Goal: Task Accomplishment & Management: Complete application form

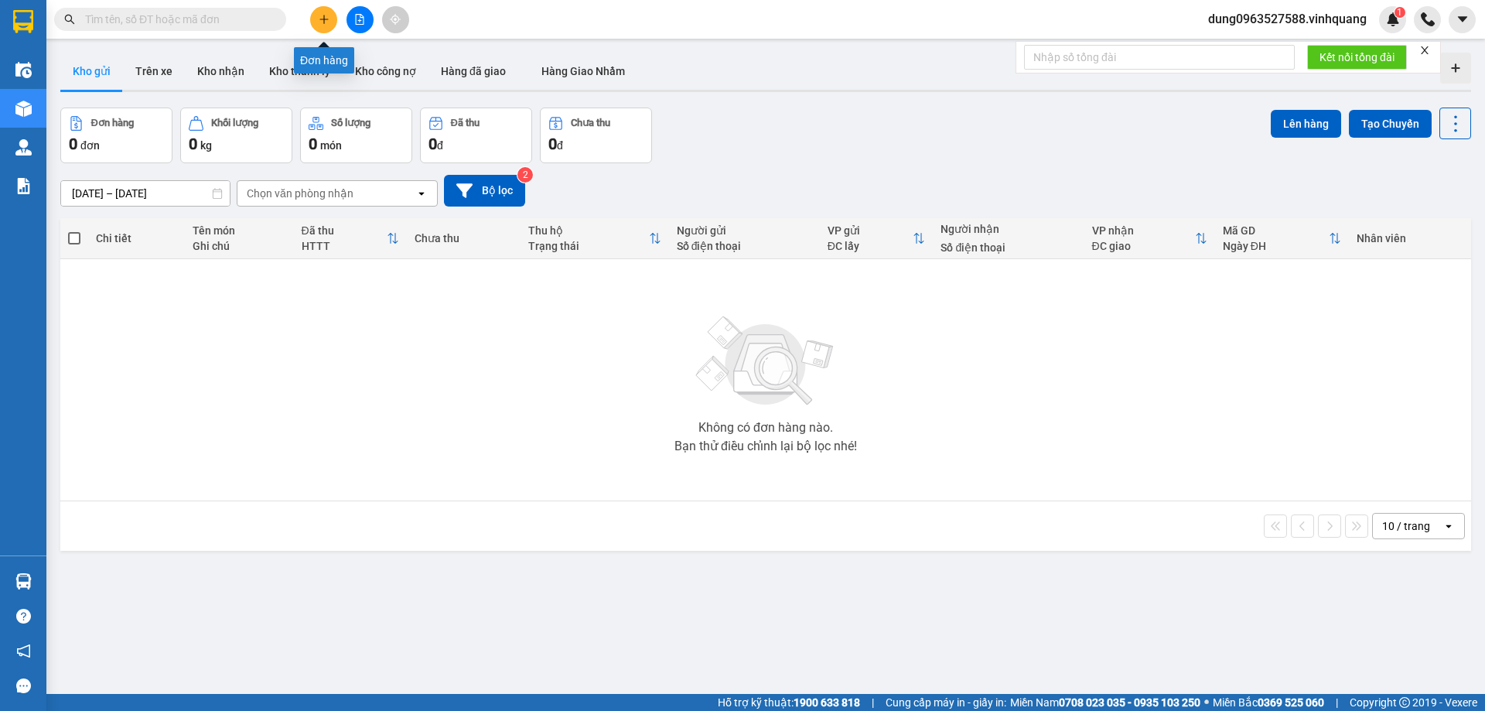
click at [323, 17] on icon "plus" at bounding box center [324, 19] width 11 height 11
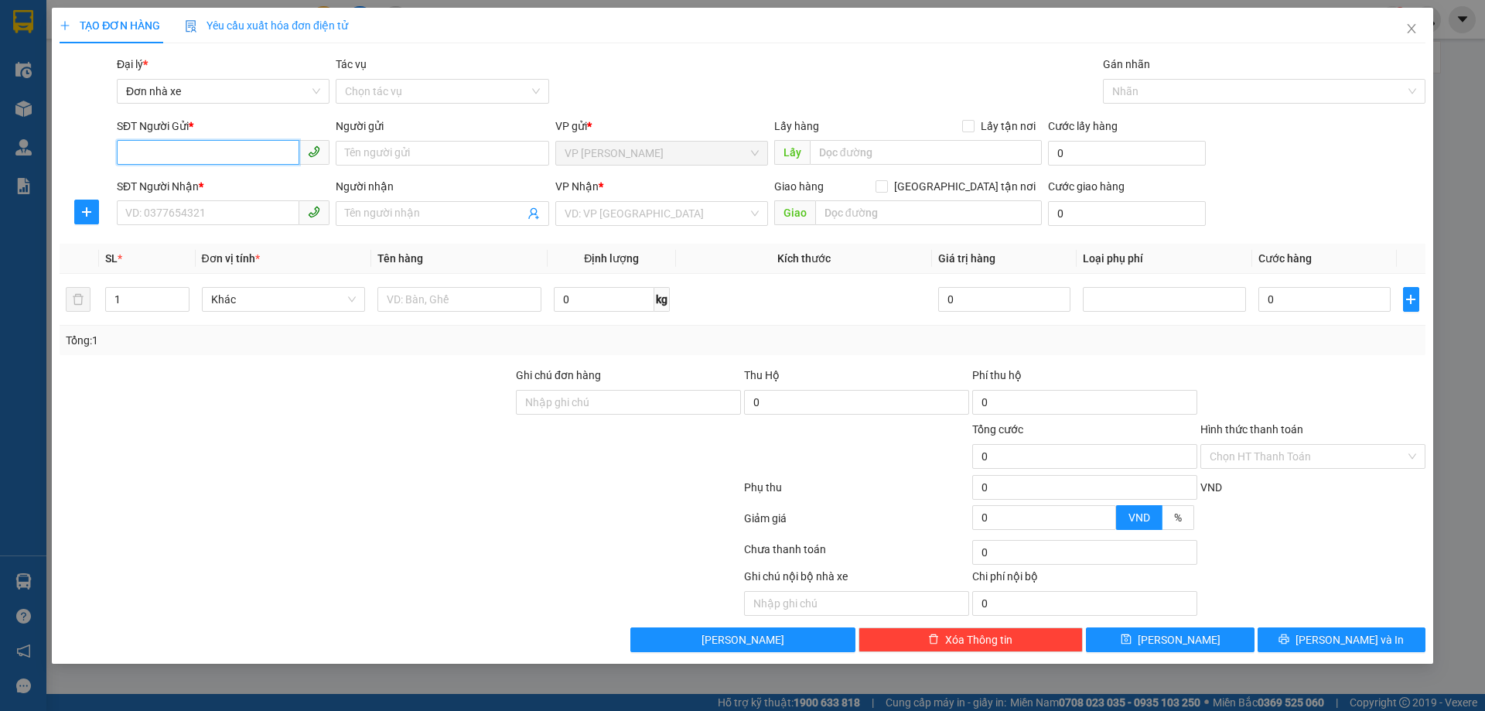
click at [224, 149] on input "SĐT Người Gửi *" at bounding box center [208, 152] width 183 height 25
click at [197, 180] on div "0981153606 - chung" at bounding box center [223, 184] width 194 height 17
type input "0981153606"
type input "chung"
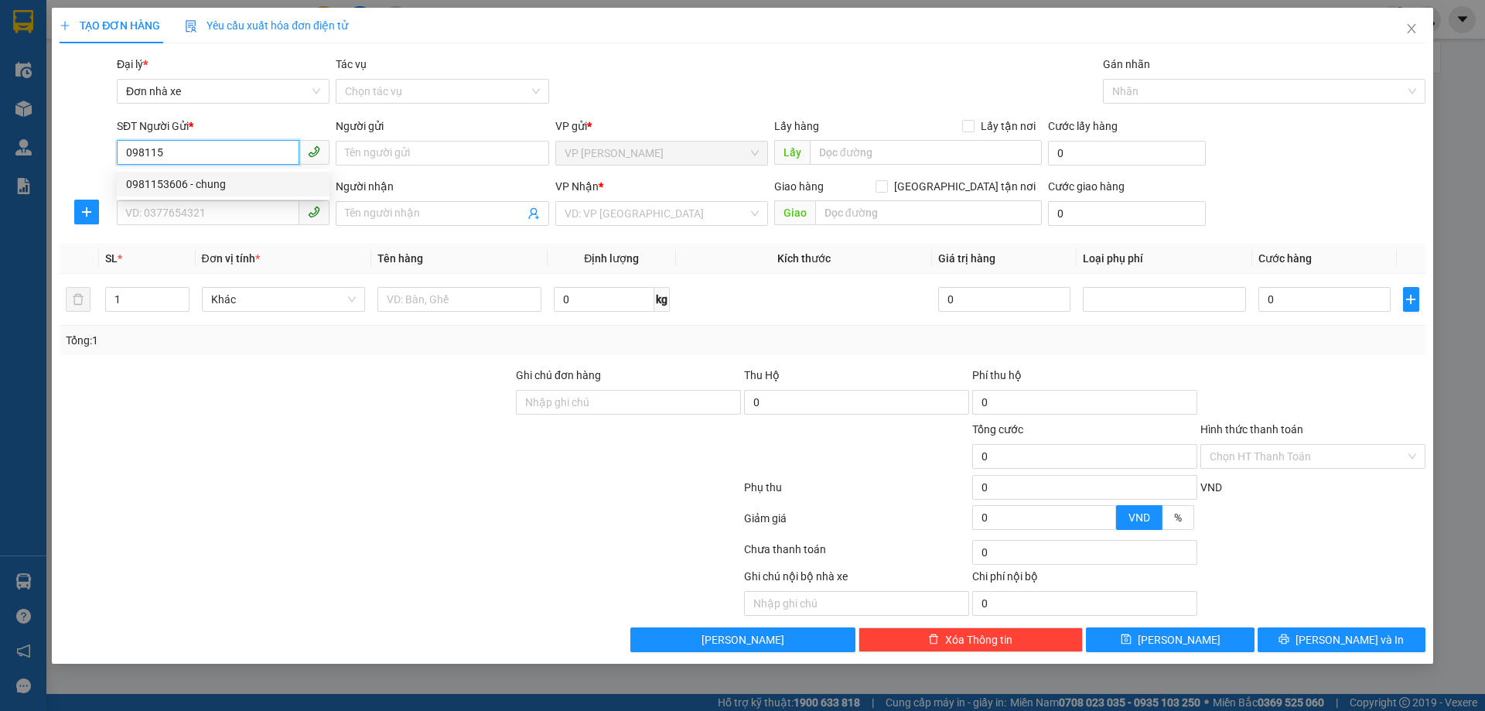
type input "0333601459"
type input "huyền"
type input "0981153606"
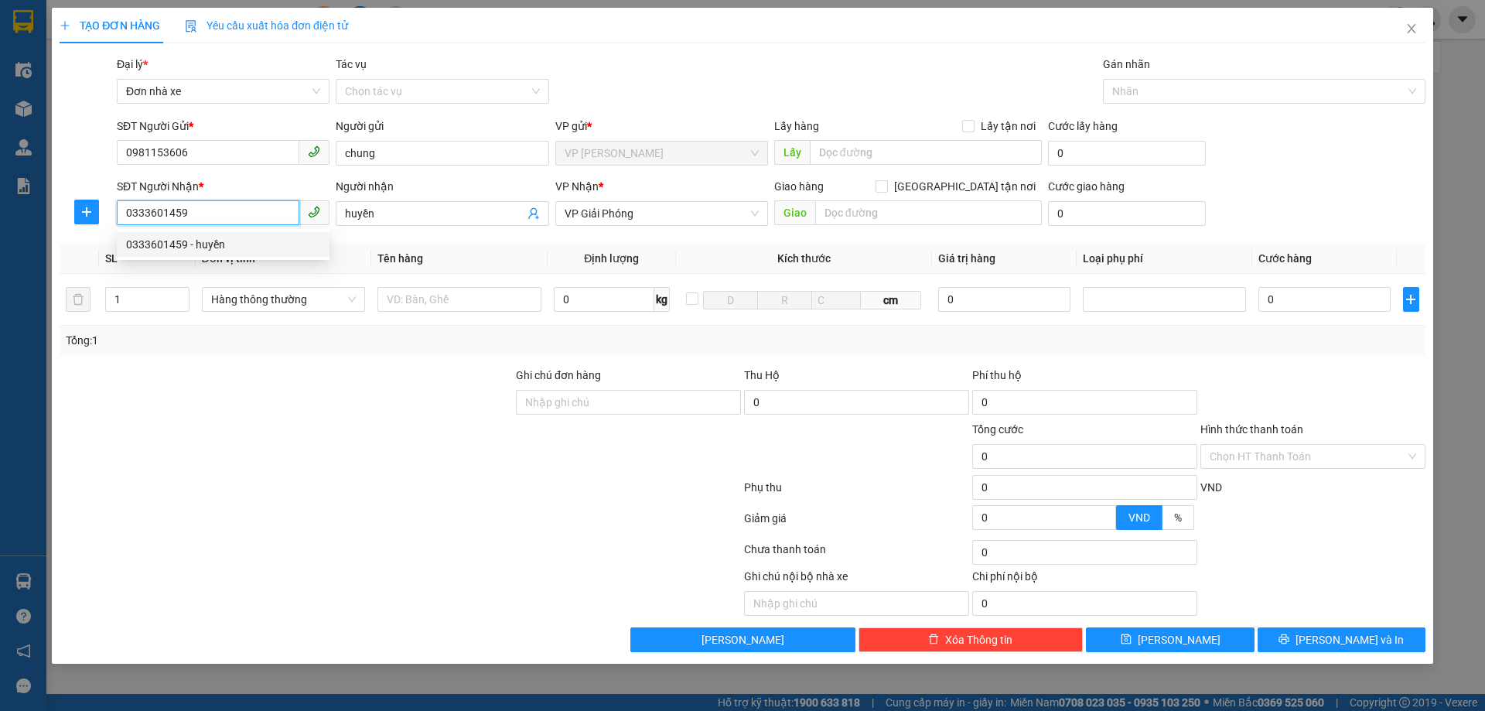
drag, startPoint x: 120, startPoint y: 210, endPoint x: 210, endPoint y: 216, distance: 90.7
click at [210, 216] on input "0333601459" at bounding box center [208, 212] width 183 height 25
type input "0902185120"
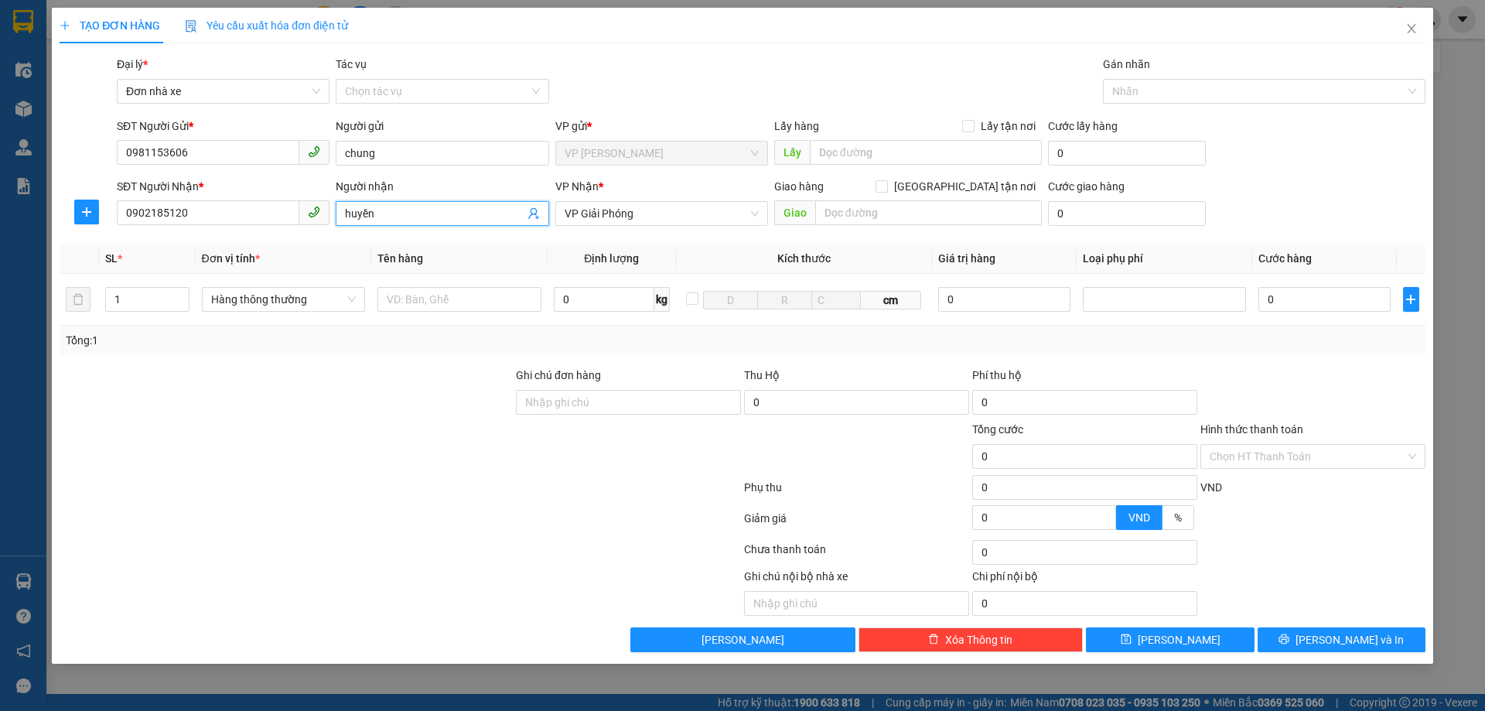
drag, startPoint x: 344, startPoint y: 213, endPoint x: 384, endPoint y: 214, distance: 39.5
click at [384, 214] on span "huyền" at bounding box center [442, 213] width 213 height 25
type input "h"
click at [648, 209] on span "VP Giải Phóng" at bounding box center [662, 213] width 194 height 23
type input "cẩm"
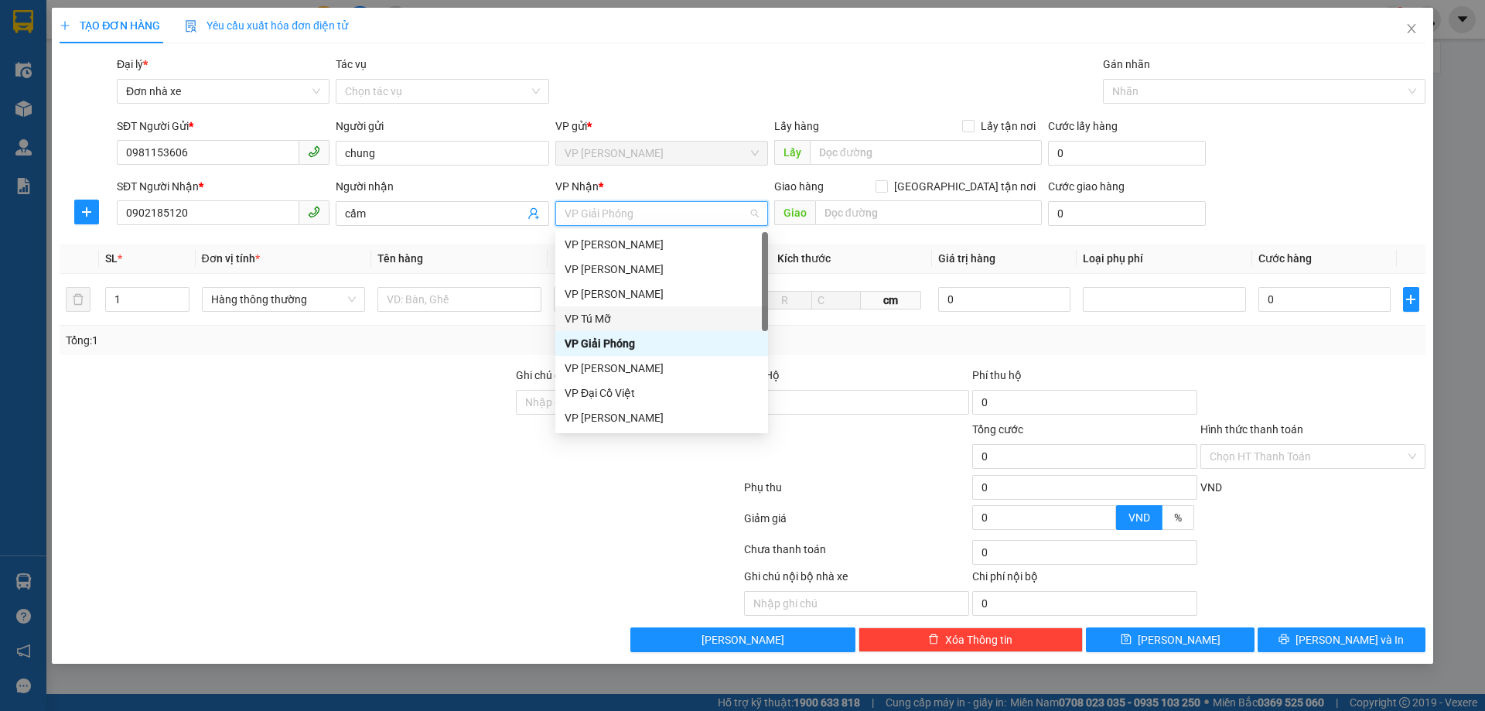
click at [616, 320] on div "VP Tú Mỡ" at bounding box center [662, 318] width 194 height 17
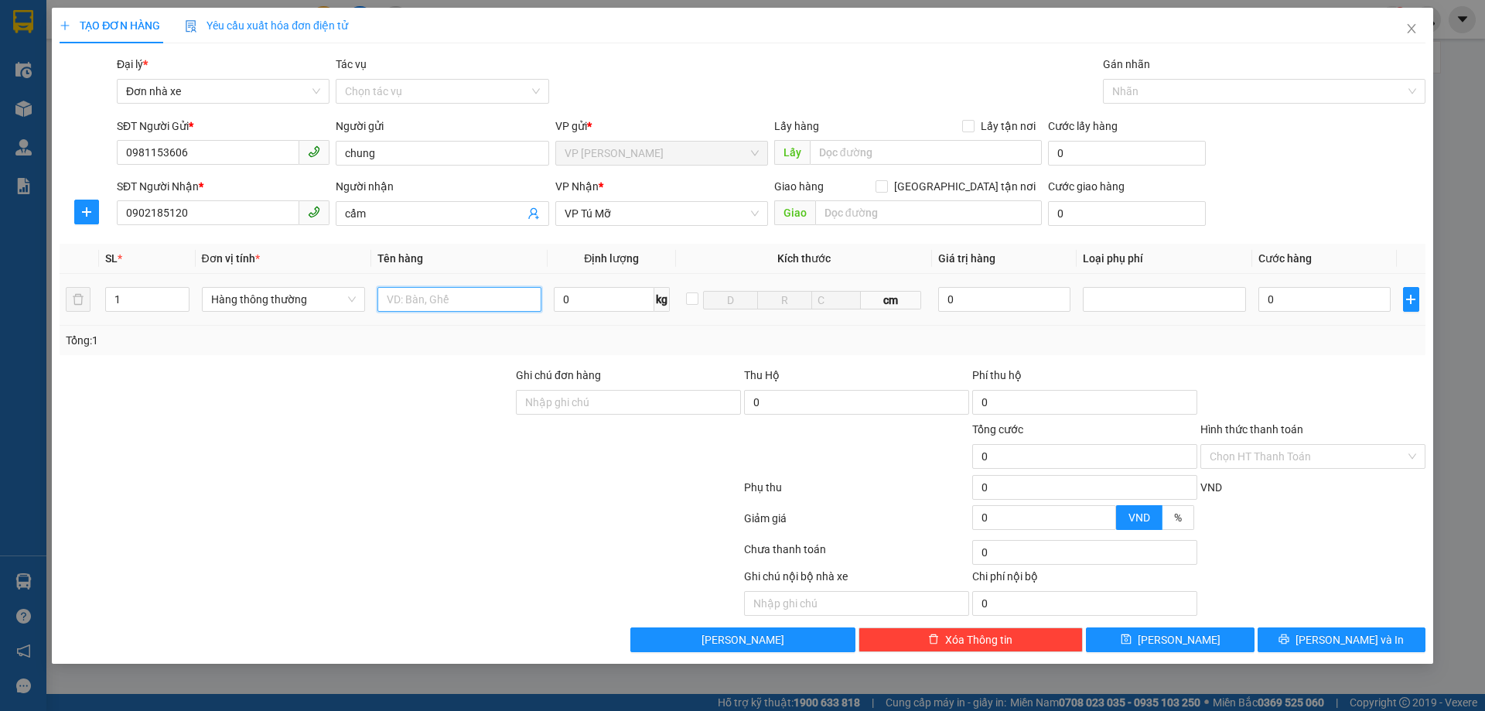
click at [404, 297] on input "text" at bounding box center [460, 299] width 164 height 25
type input "1 thùng sốp trắng"
type input "8"
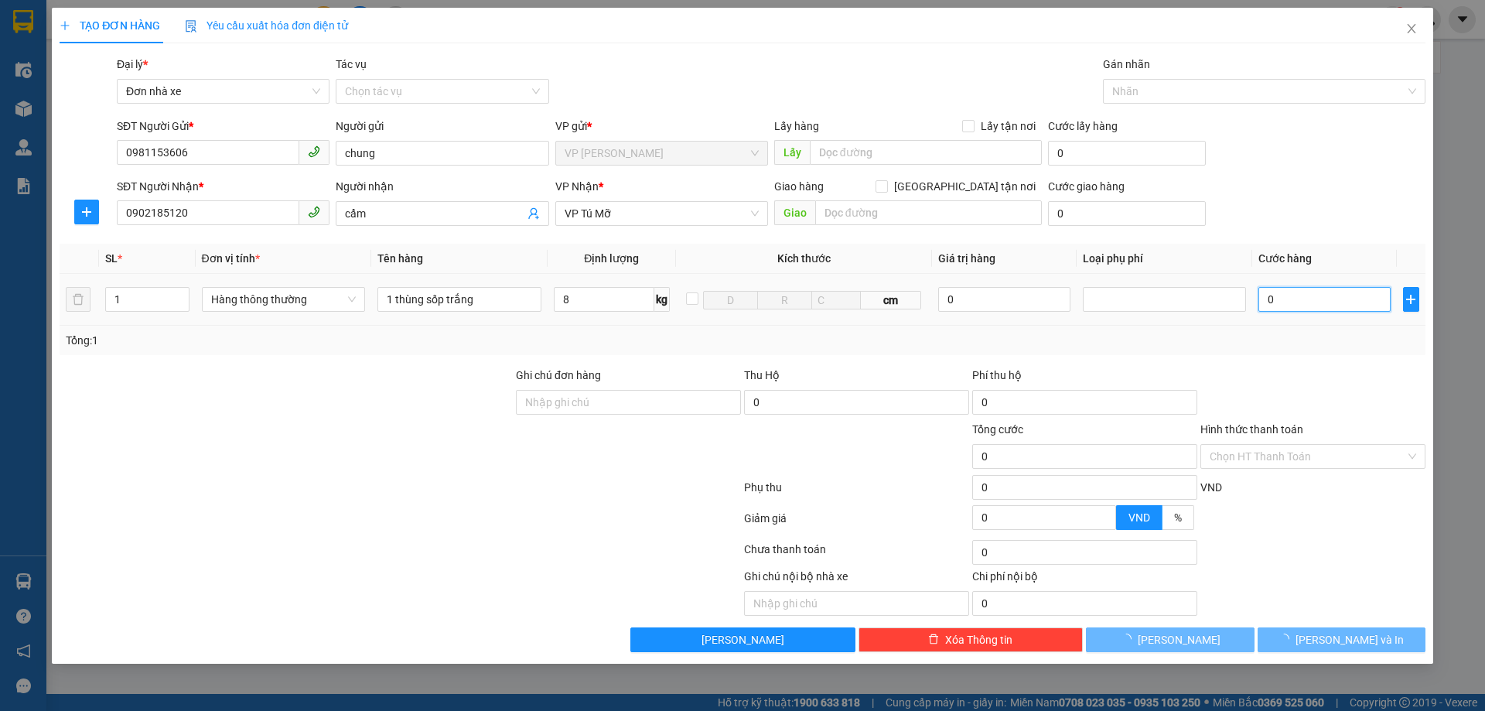
click at [1297, 300] on input "0" at bounding box center [1325, 299] width 132 height 25
type input "40.000"
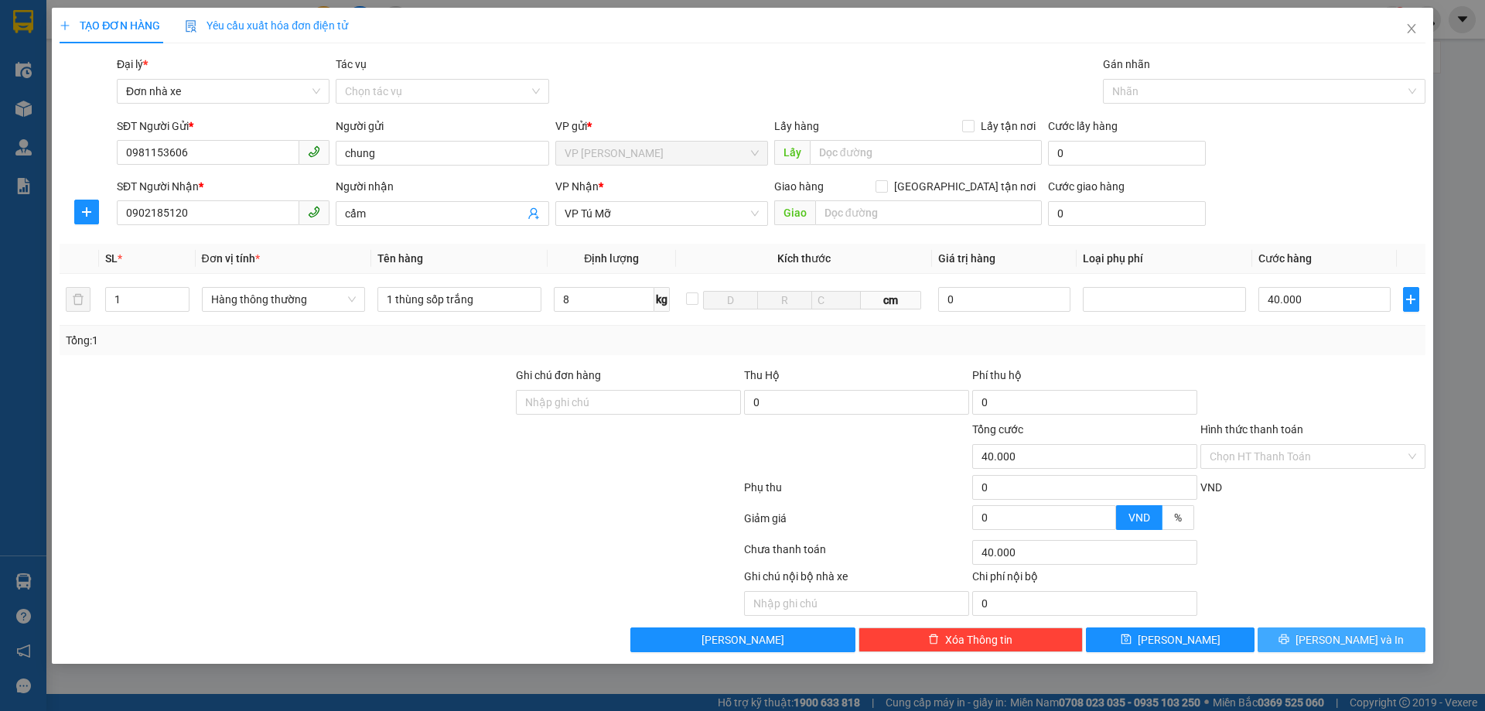
click at [1359, 634] on span "[PERSON_NAME] và In" at bounding box center [1350, 639] width 108 height 17
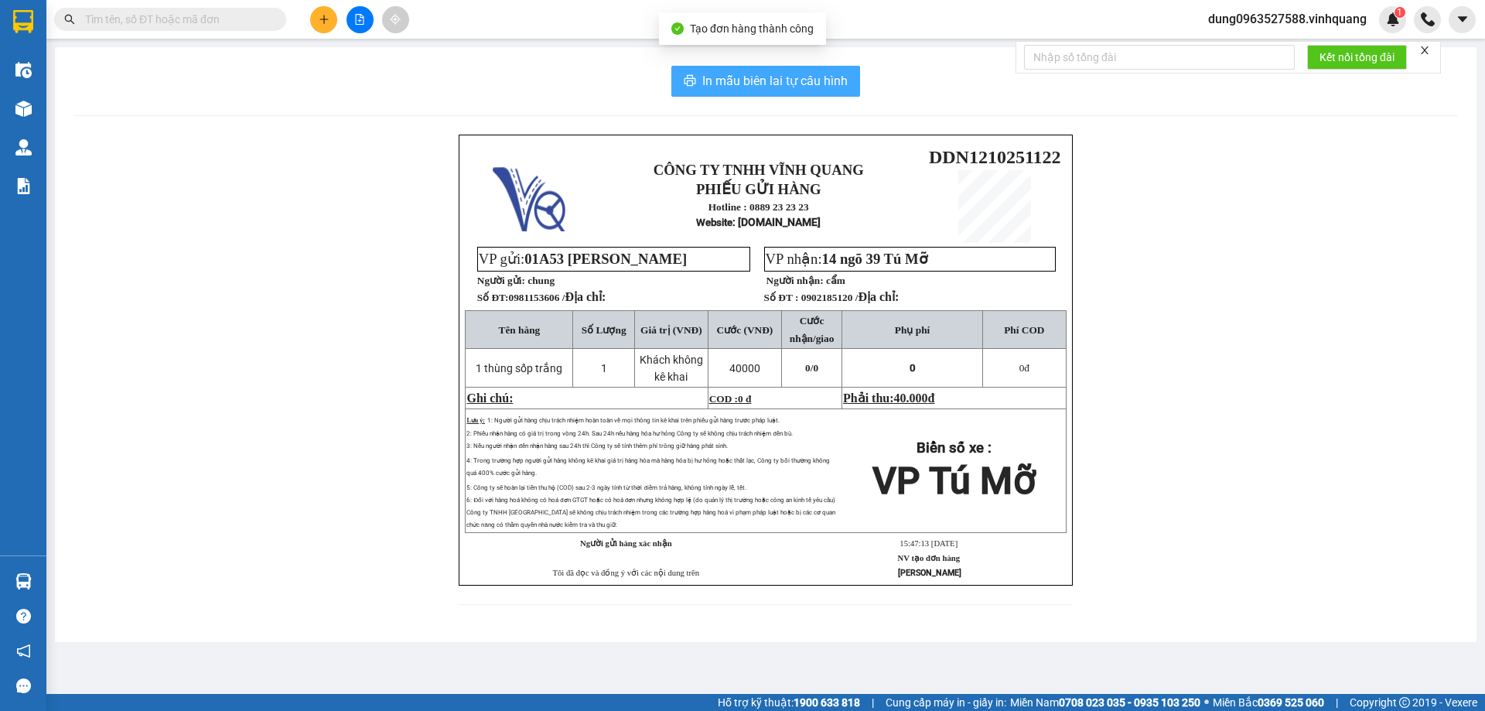
click at [780, 83] on span "In mẫu biên lai tự cấu hình" at bounding box center [775, 80] width 145 height 19
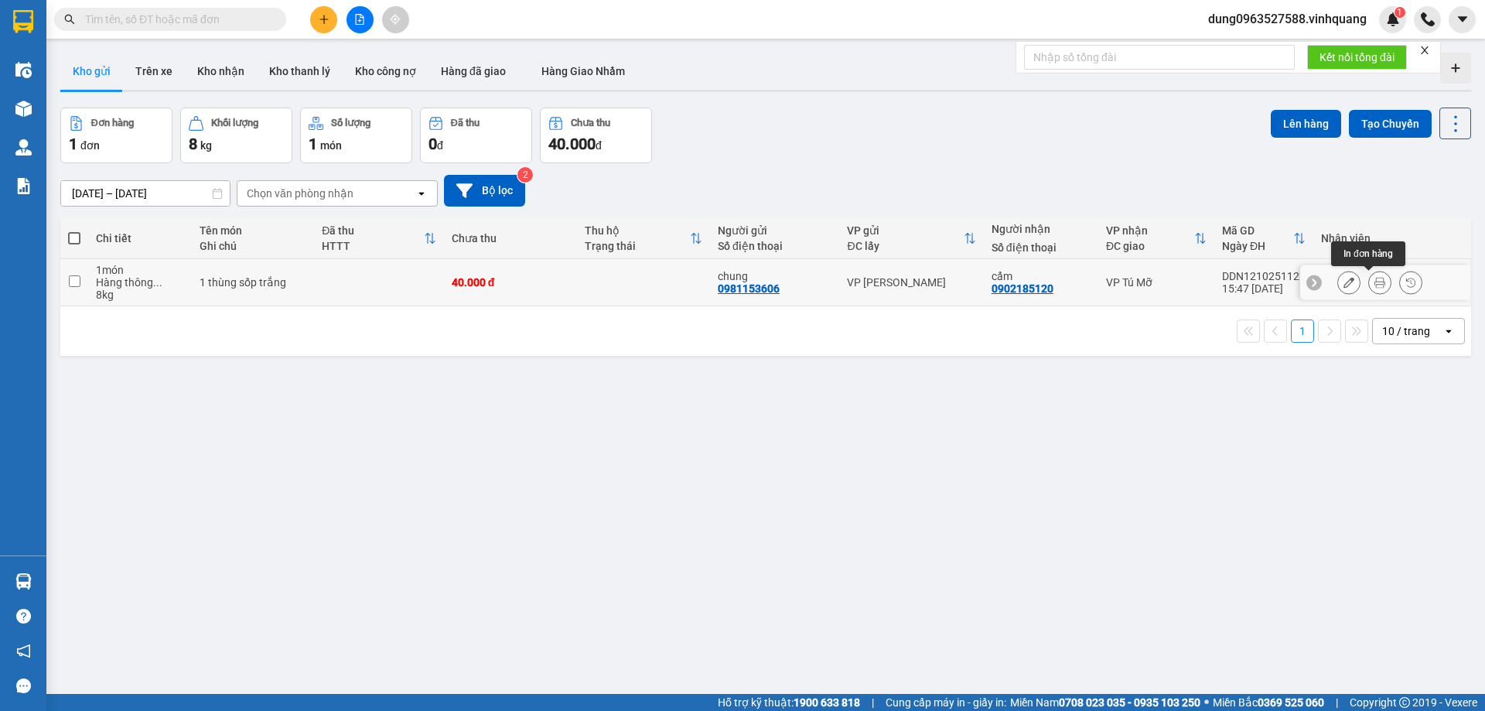
click at [1375, 279] on icon at bounding box center [1380, 282] width 11 height 11
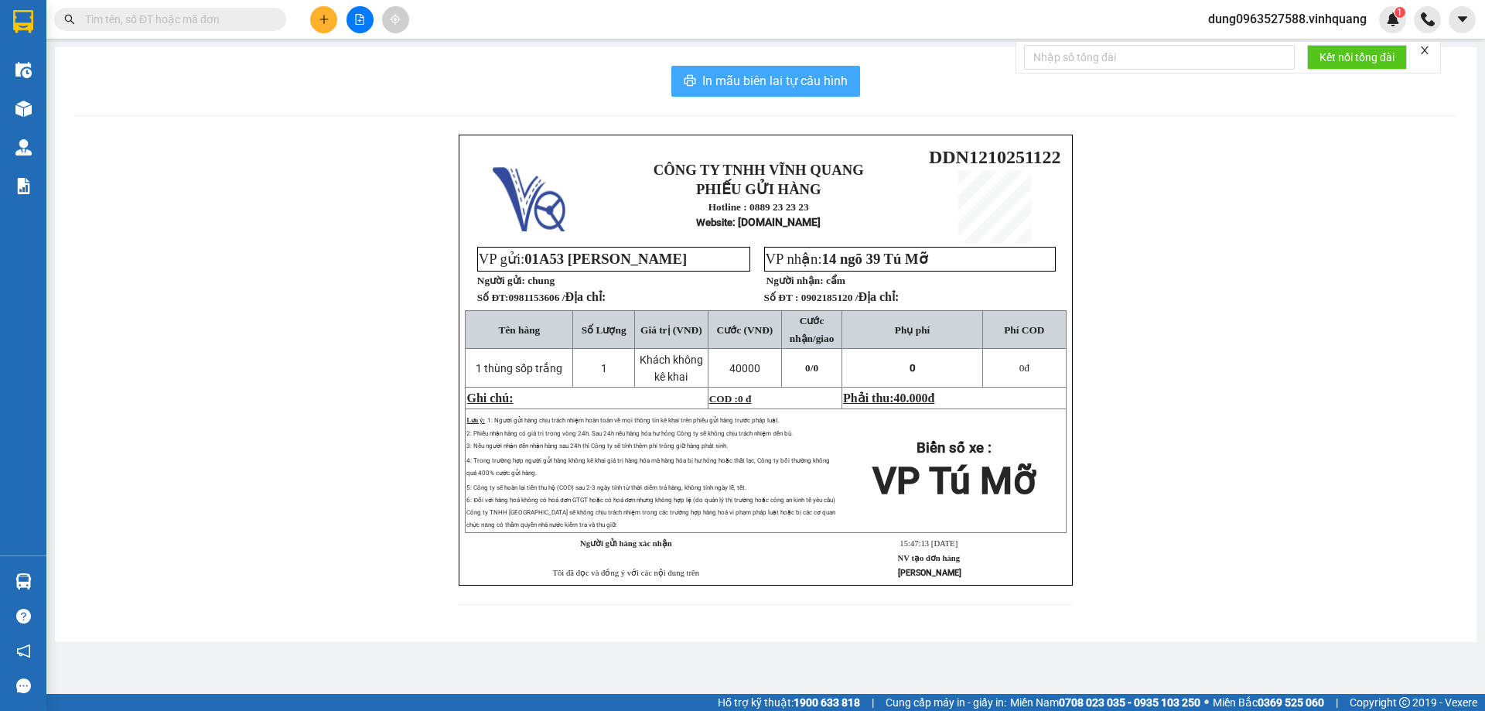
click at [759, 80] on span "In mẫu biên lai tự cấu hình" at bounding box center [775, 80] width 145 height 19
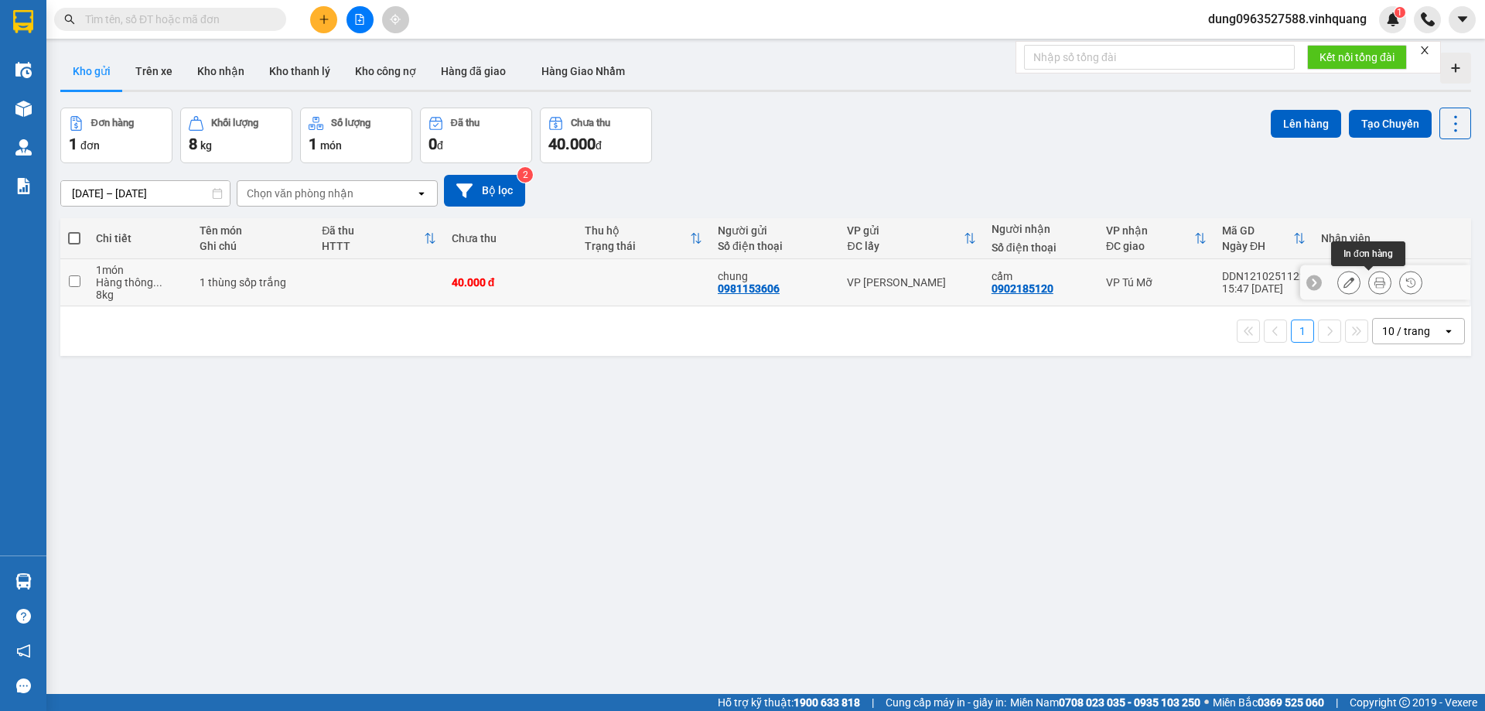
click at [1375, 282] on icon at bounding box center [1380, 282] width 11 height 11
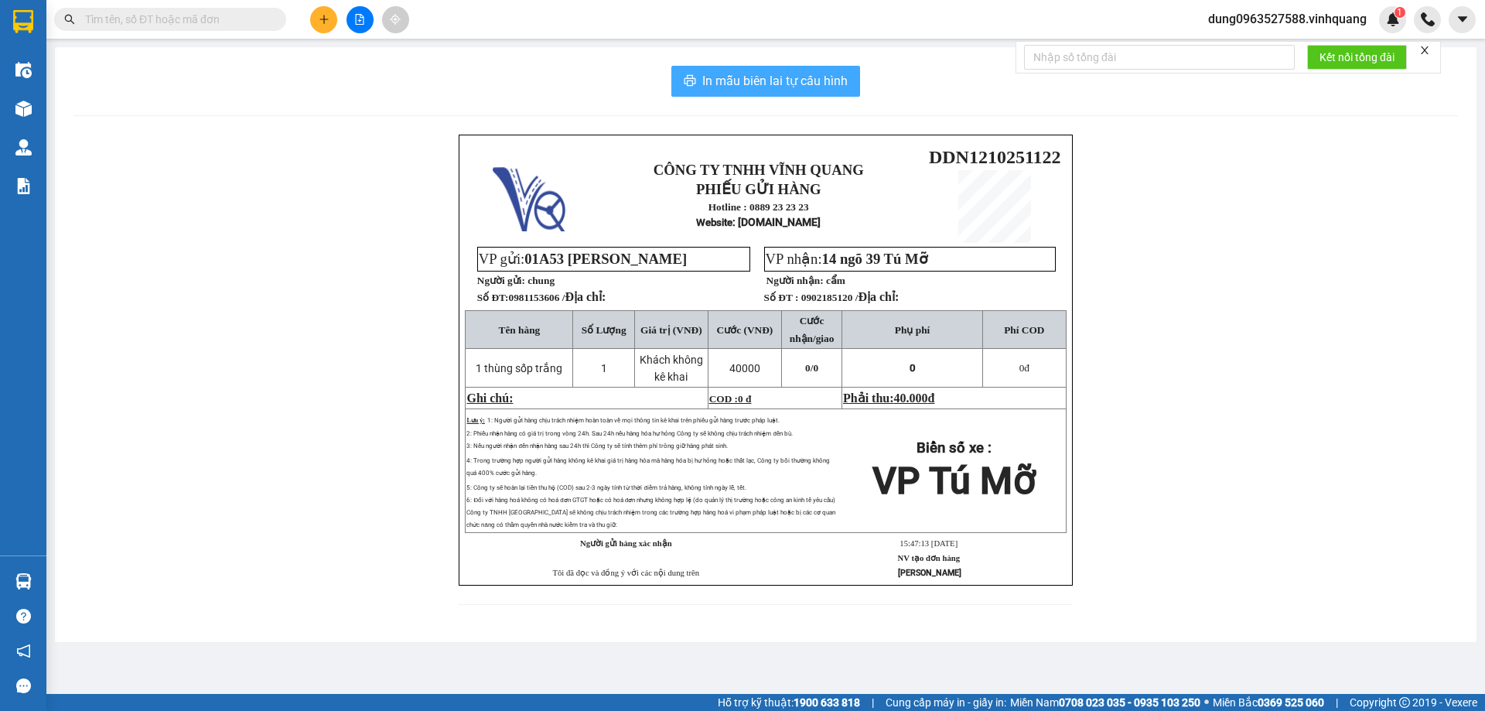
click at [784, 80] on span "In mẫu biên lai tự cấu hình" at bounding box center [775, 80] width 145 height 19
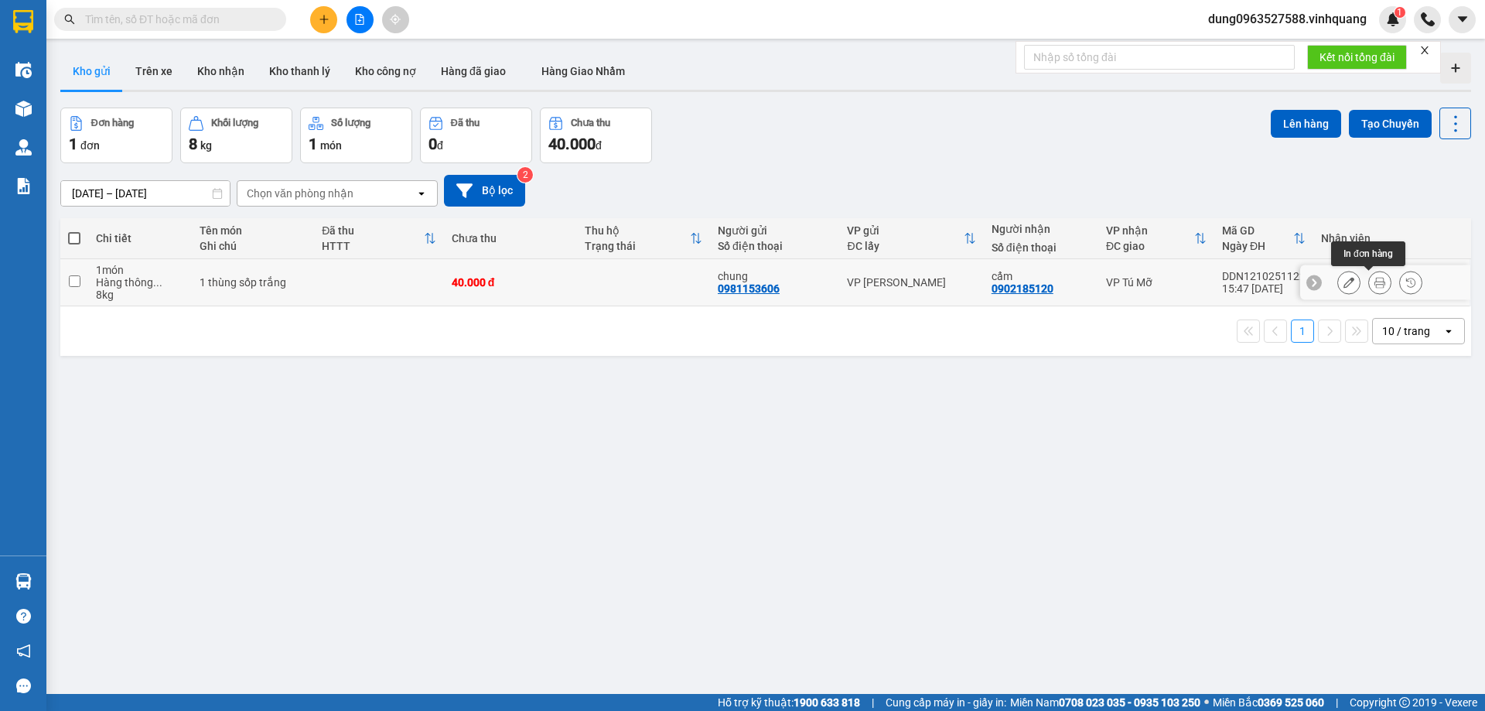
click at [1375, 283] on icon at bounding box center [1380, 282] width 11 height 11
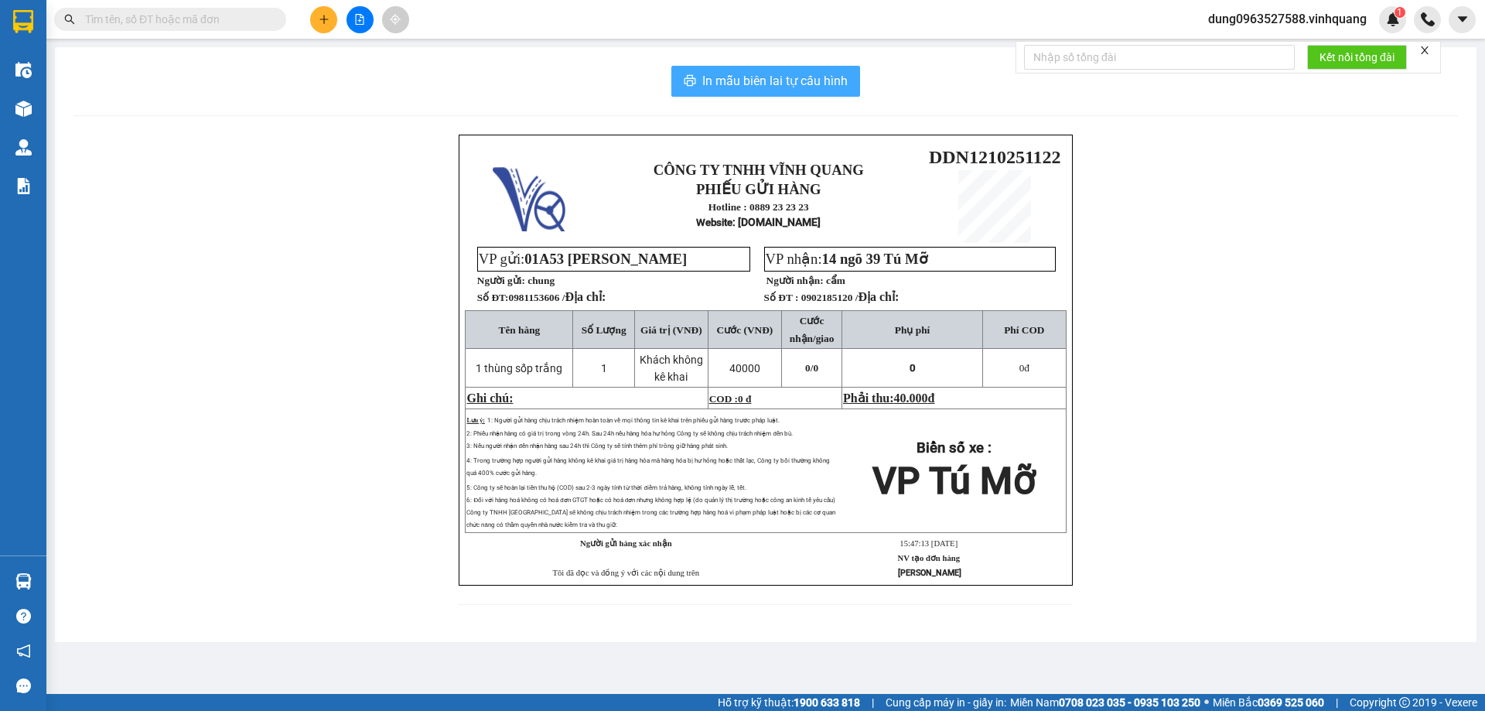
click at [785, 74] on span "In mẫu biên lai tự cấu hình" at bounding box center [775, 80] width 145 height 19
